Goal: Register for event/course

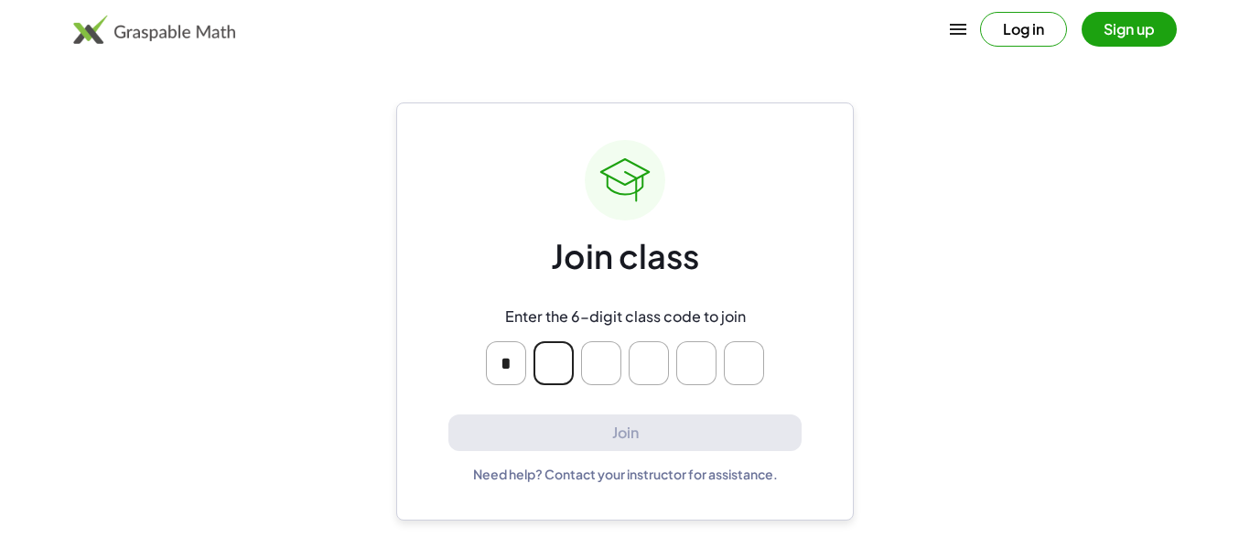
type input "*"
click at [562, 382] on input "*" at bounding box center [554, 363] width 40 height 44
type input "*"
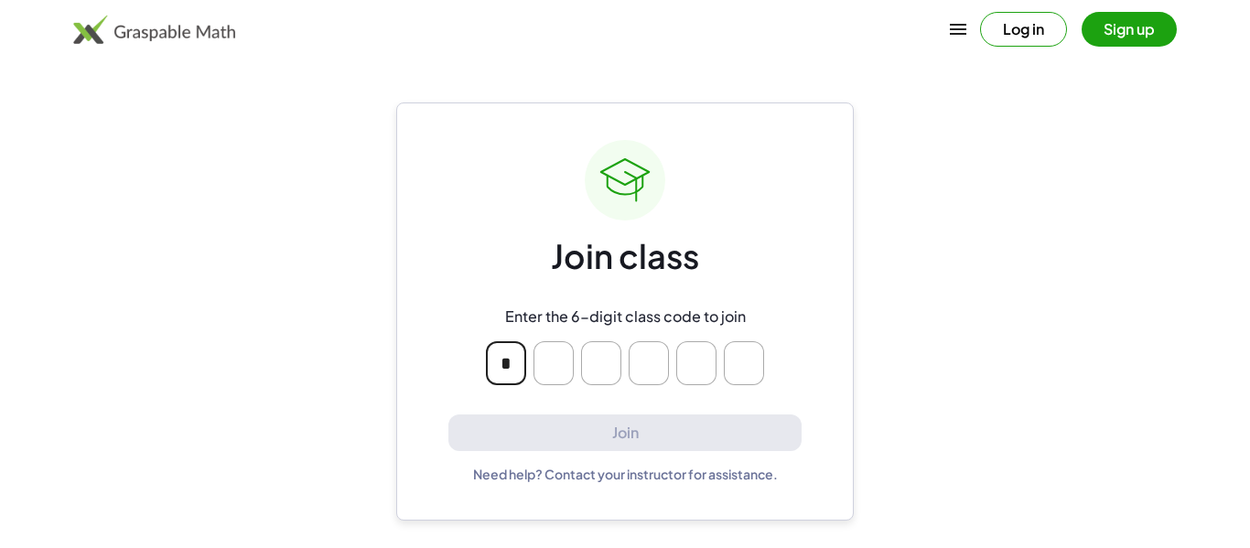
type input "*"
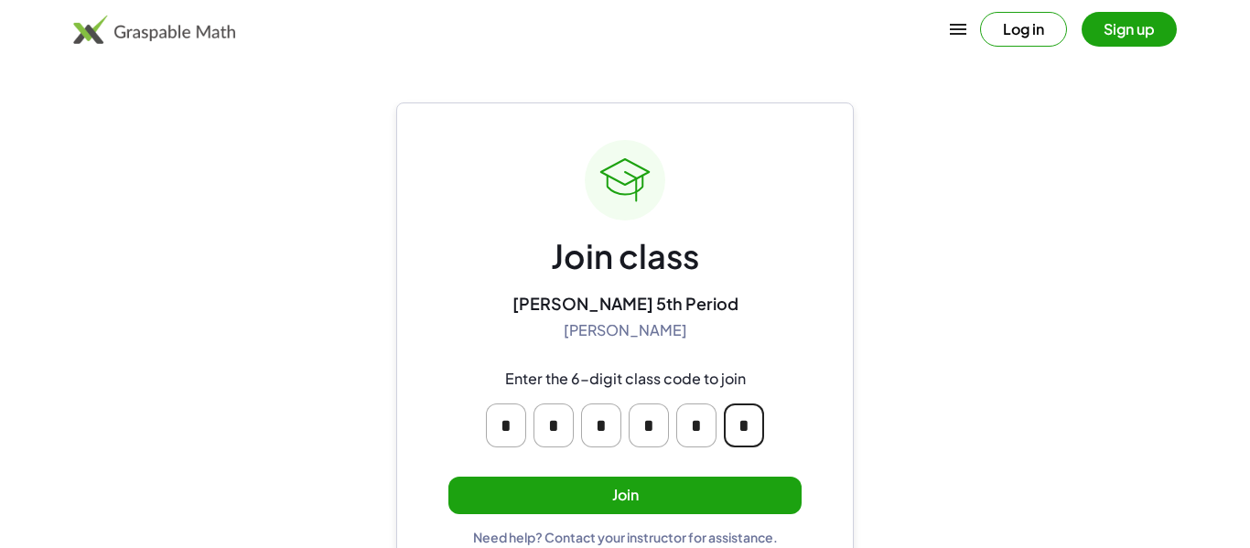
type input "*"
click at [596, 503] on button "Join" at bounding box center [624, 496] width 353 height 38
